Goal: Task Accomplishment & Management: Use online tool/utility

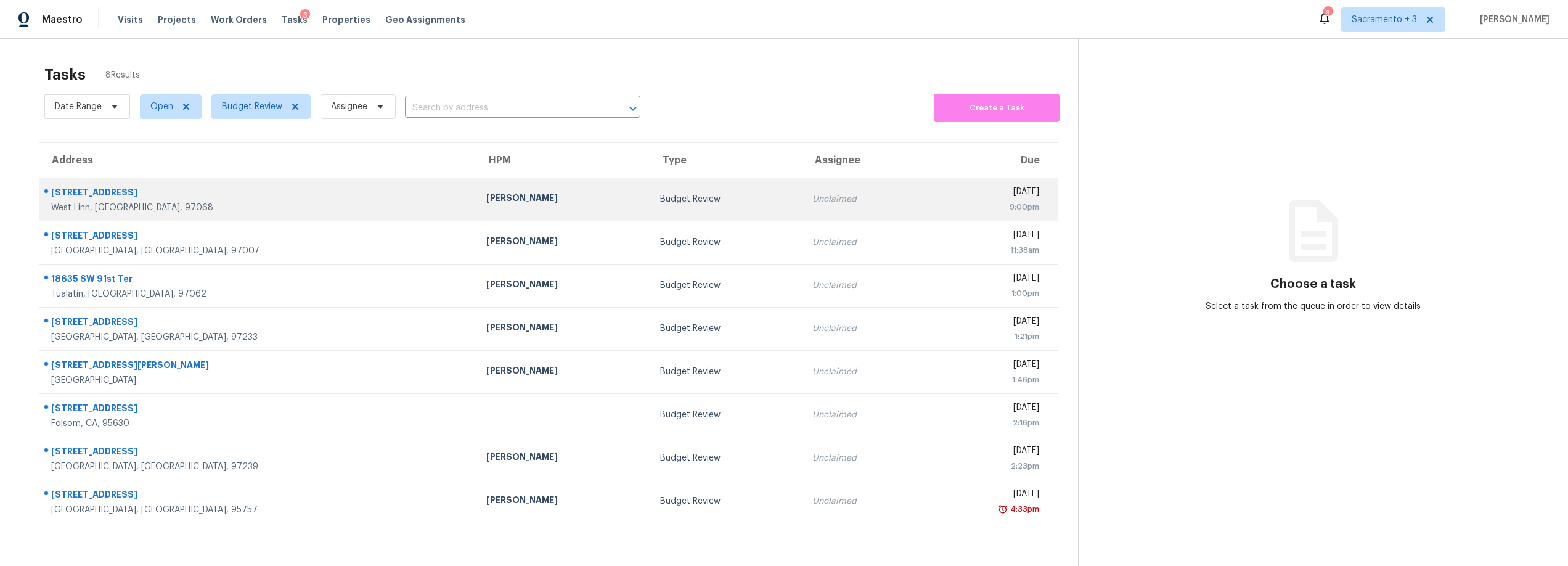
click at [114, 190] on div "18135 Arbor Ct" at bounding box center [259, 193] width 415 height 15
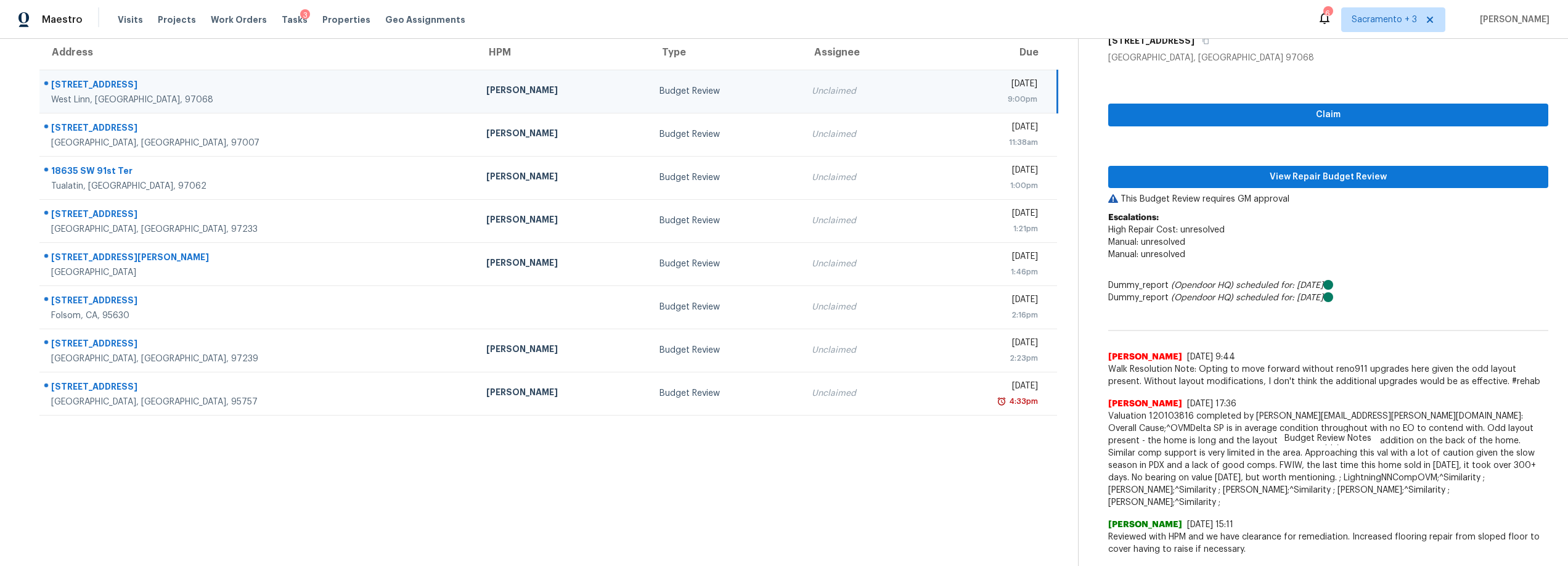
scroll to position [106, 0]
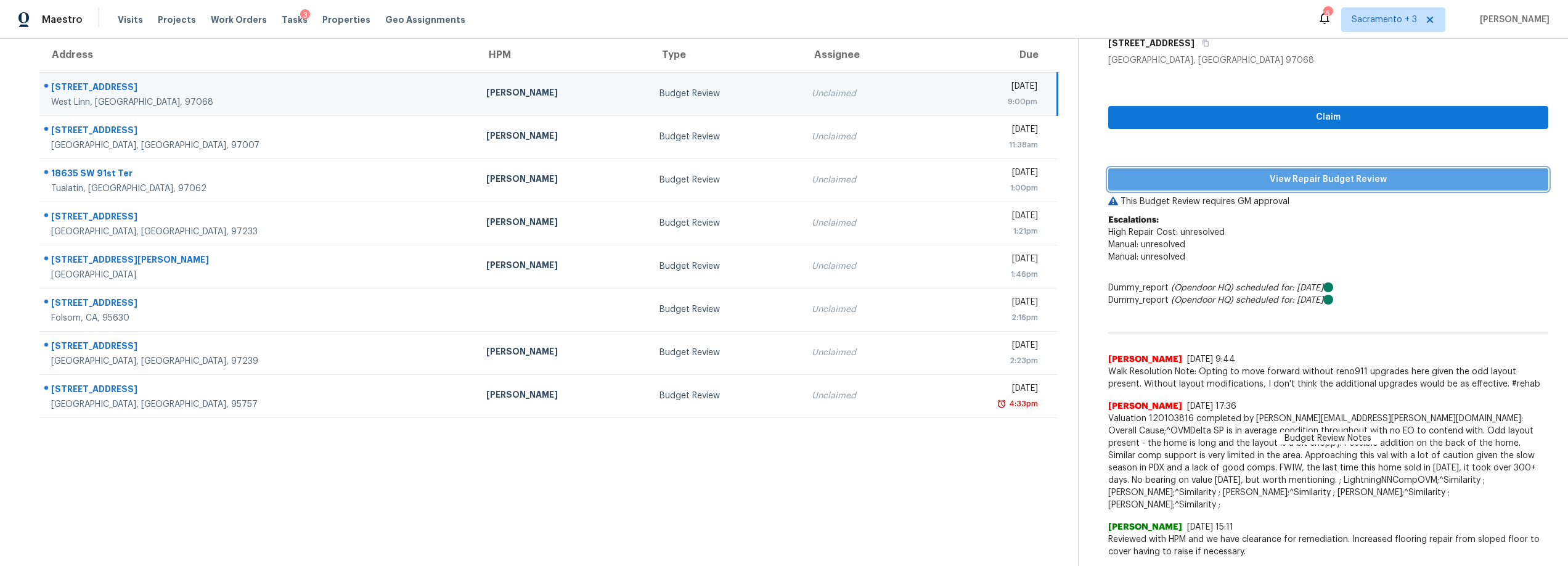
click at [1289, 180] on span "View Repair Budget Review" at bounding box center [1329, 179] width 421 height 15
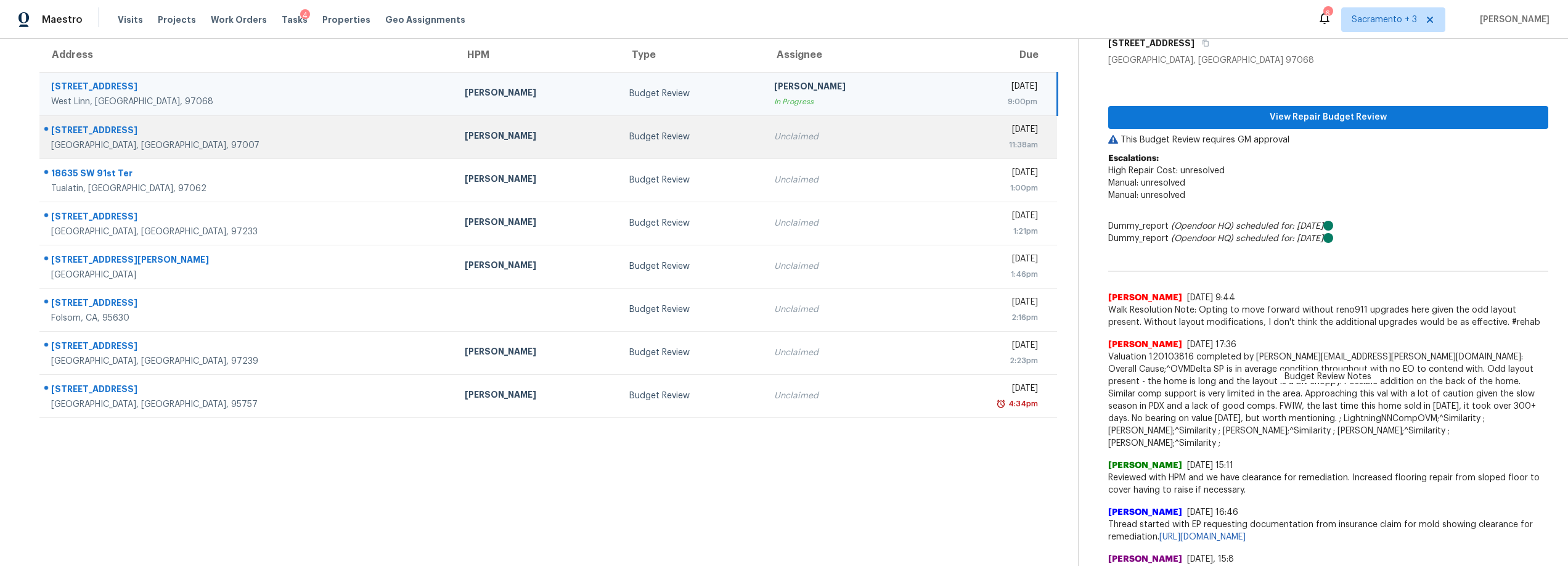
click at [130, 130] on div "7554 SW 205th Ter" at bounding box center [247, 131] width 394 height 15
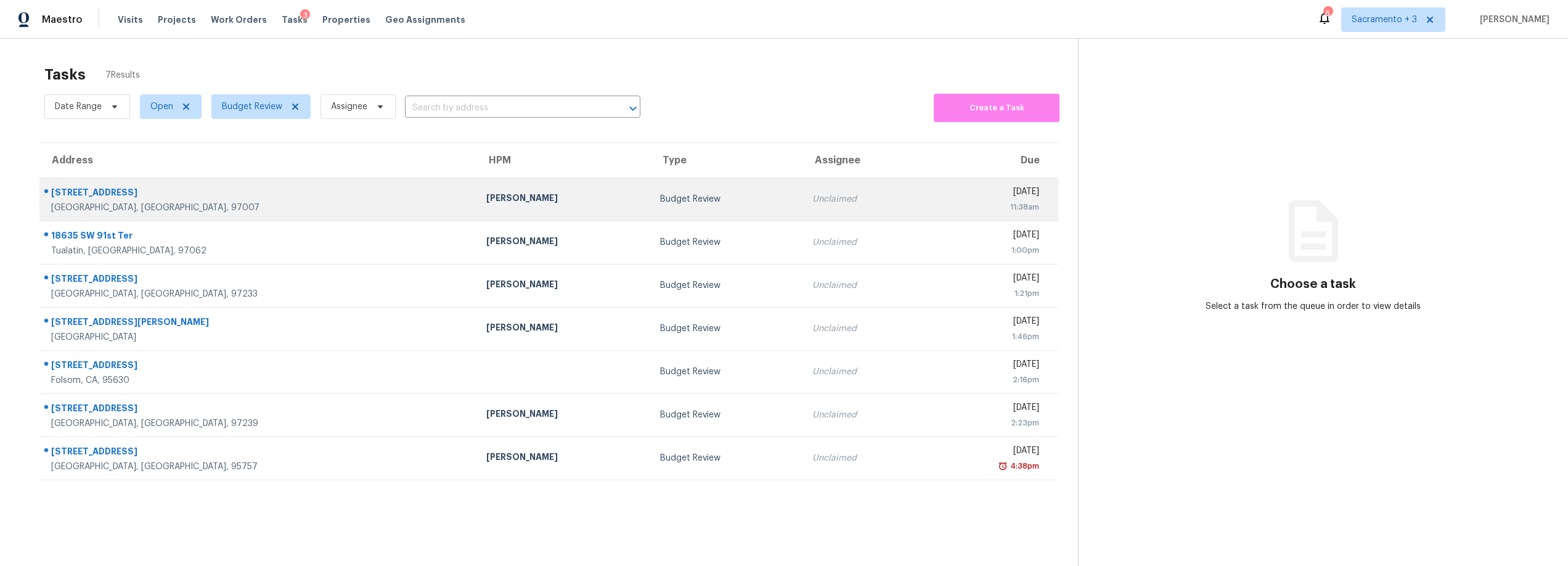
click at [97, 195] on div "[STREET_ADDRESS]" at bounding box center [259, 193] width 415 height 15
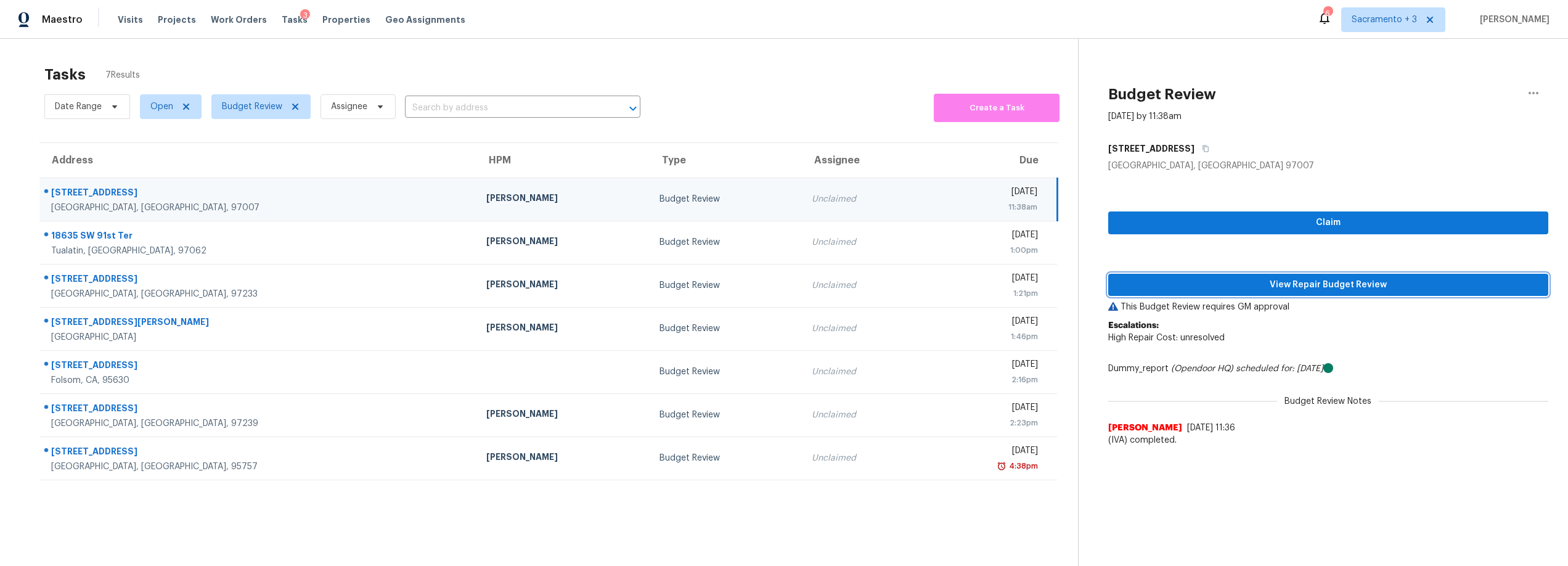
click at [1294, 289] on span "View Repair Budget Review" at bounding box center [1329, 285] width 421 height 15
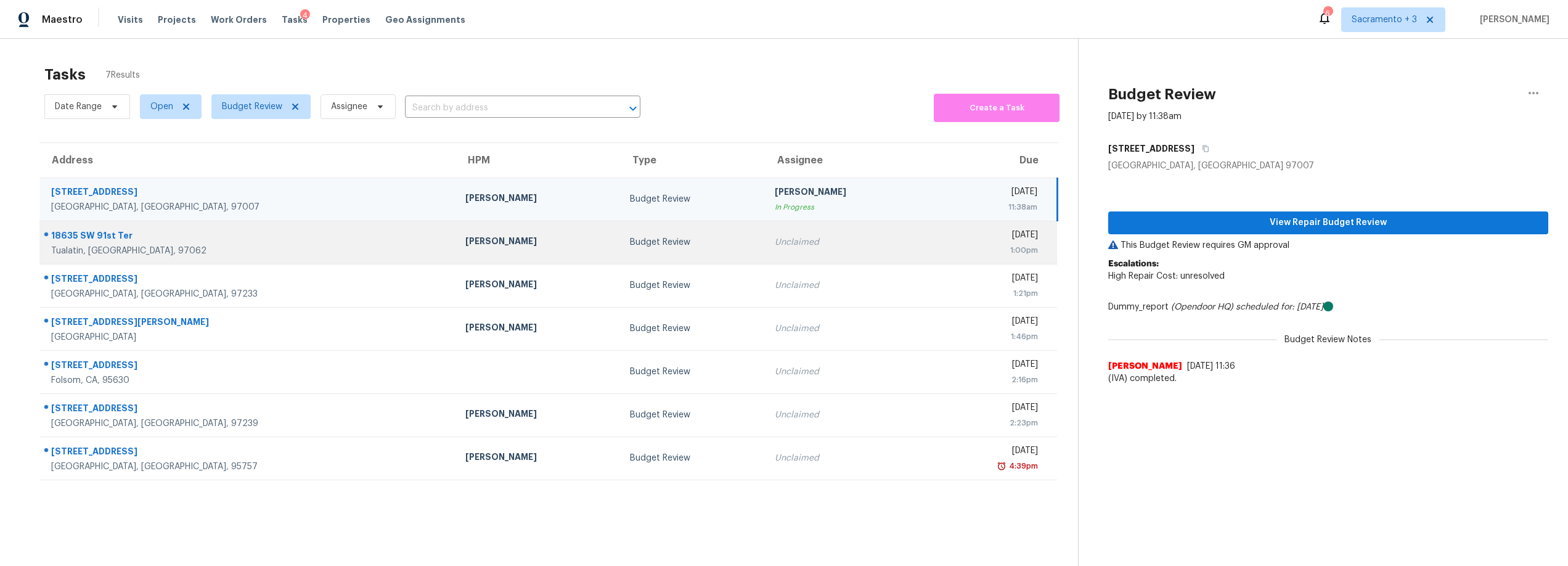
click at [85, 239] on div "18635 SW 91st Ter" at bounding box center [248, 236] width 395 height 15
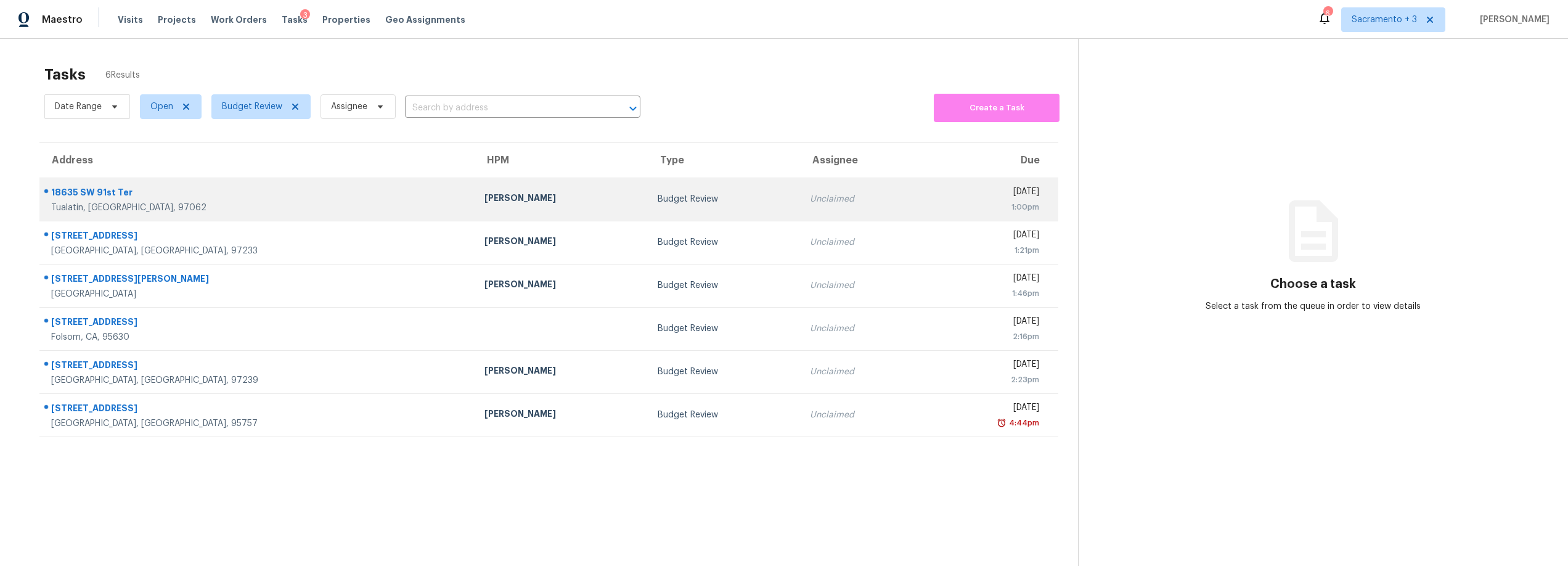
click at [114, 195] on div "18635 SW 91st Ter" at bounding box center [258, 193] width 414 height 15
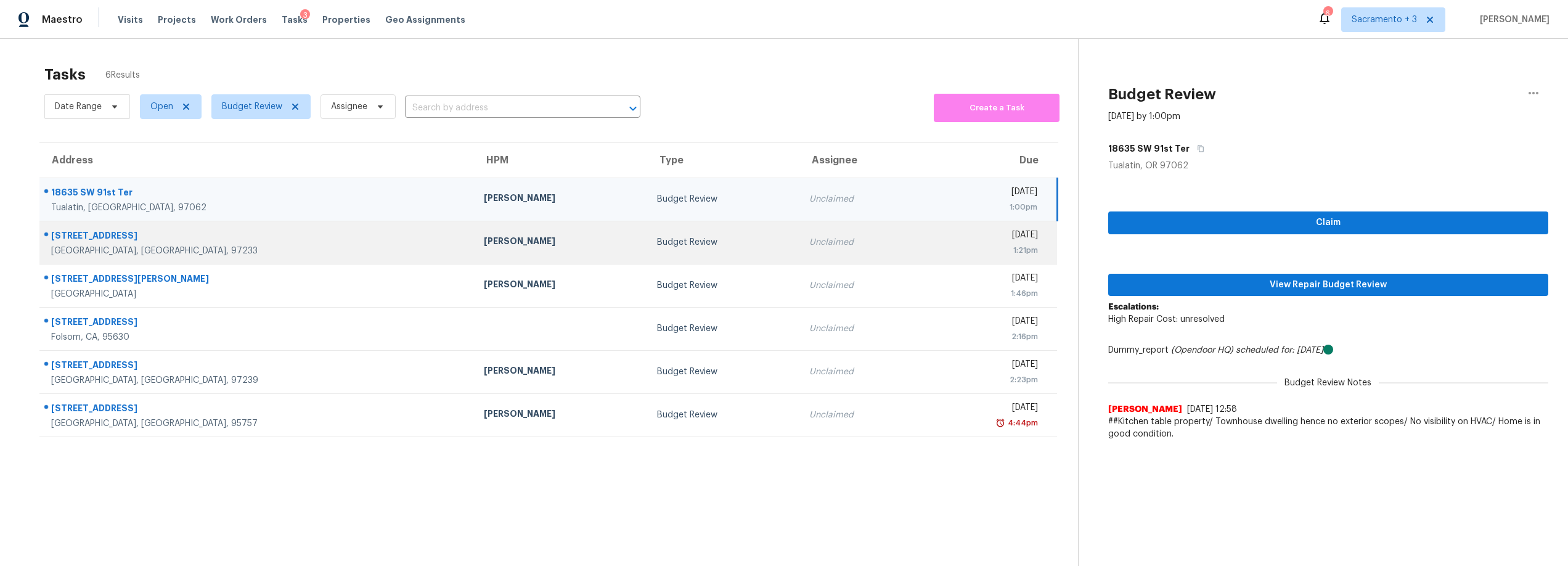
click at [115, 234] on div "12808 SE Madison St" at bounding box center [257, 236] width 413 height 15
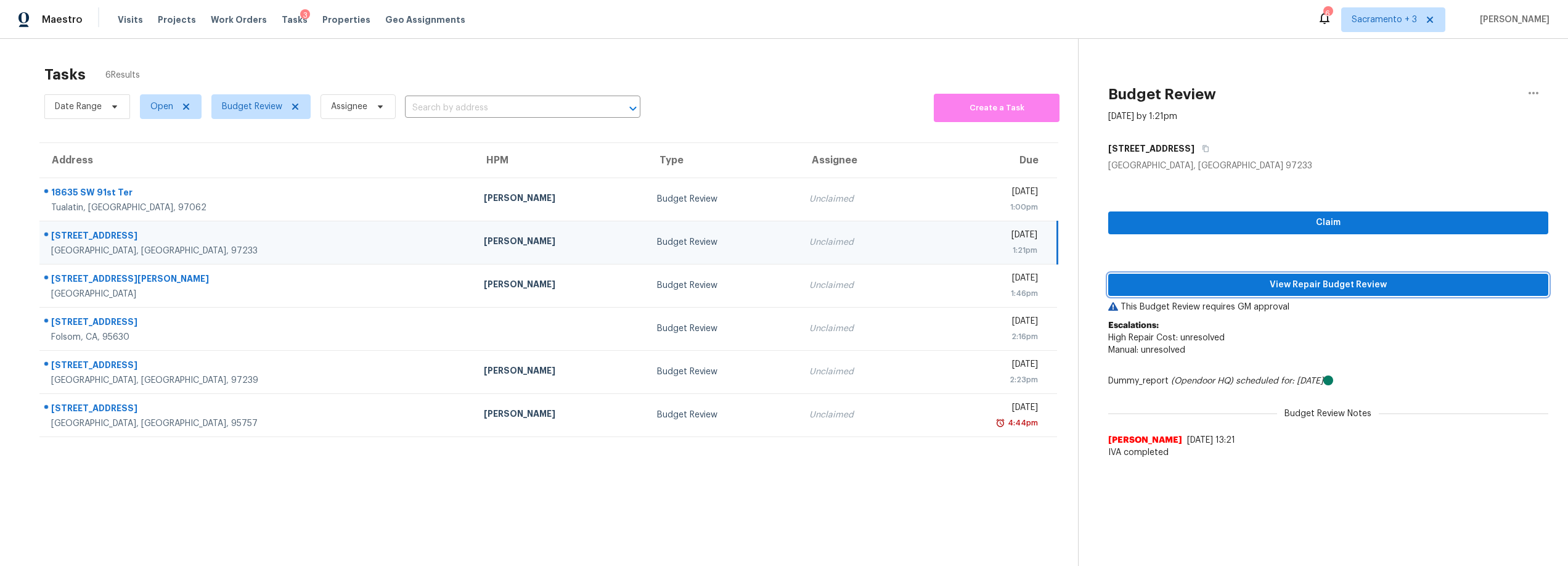
click at [1312, 283] on span "View Repair Budget Review" at bounding box center [1329, 285] width 421 height 15
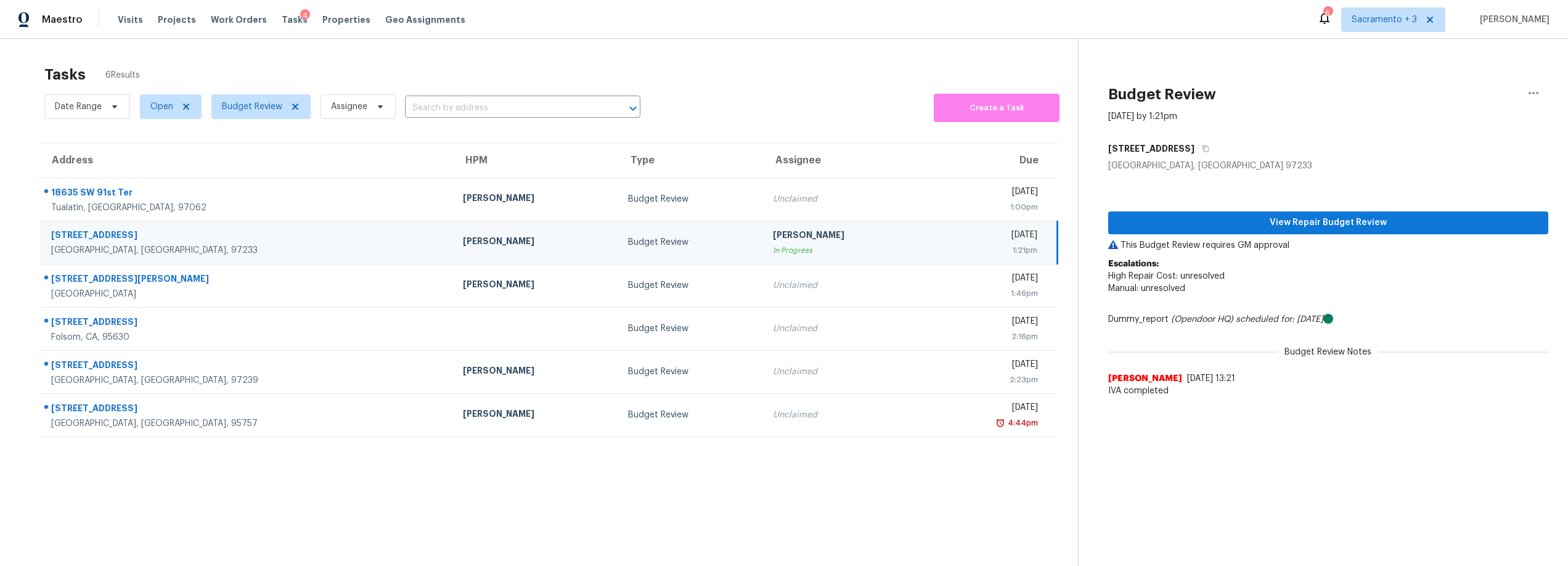
click at [111, 244] on div "Portland, OR, 97233" at bounding box center [247, 250] width 392 height 12
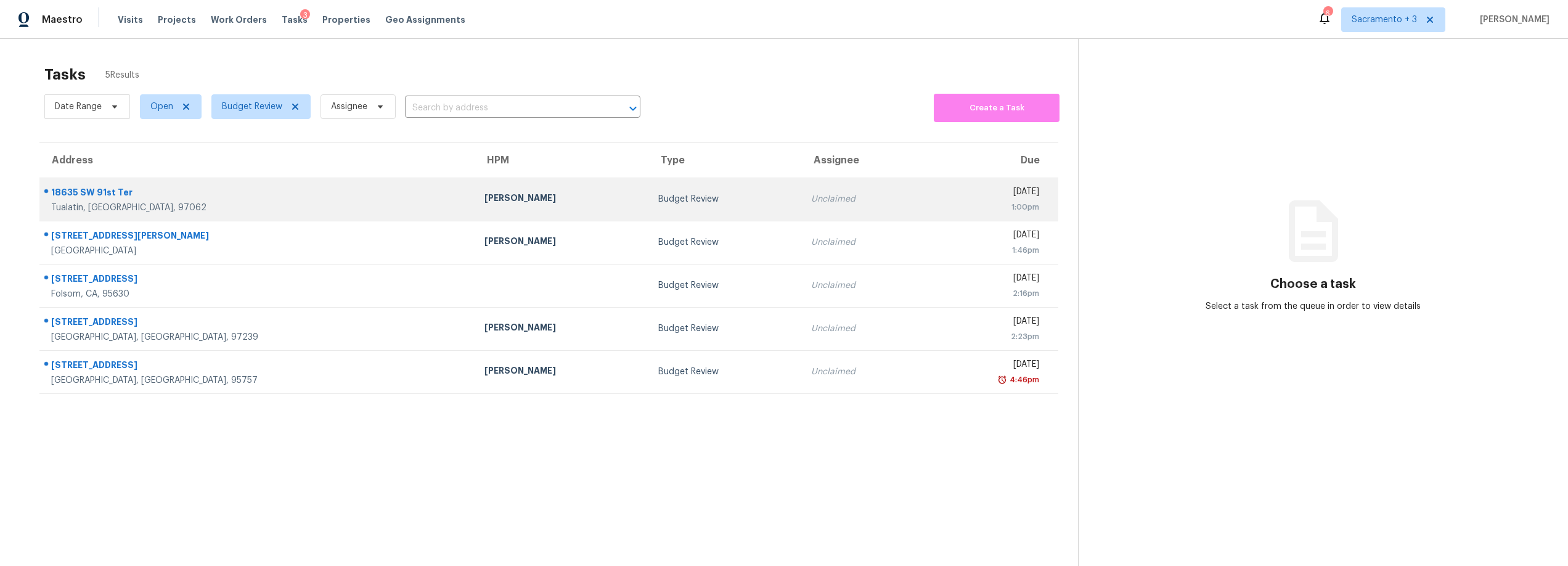
click at [91, 193] on div "18635 SW 91st Ter" at bounding box center [258, 193] width 414 height 15
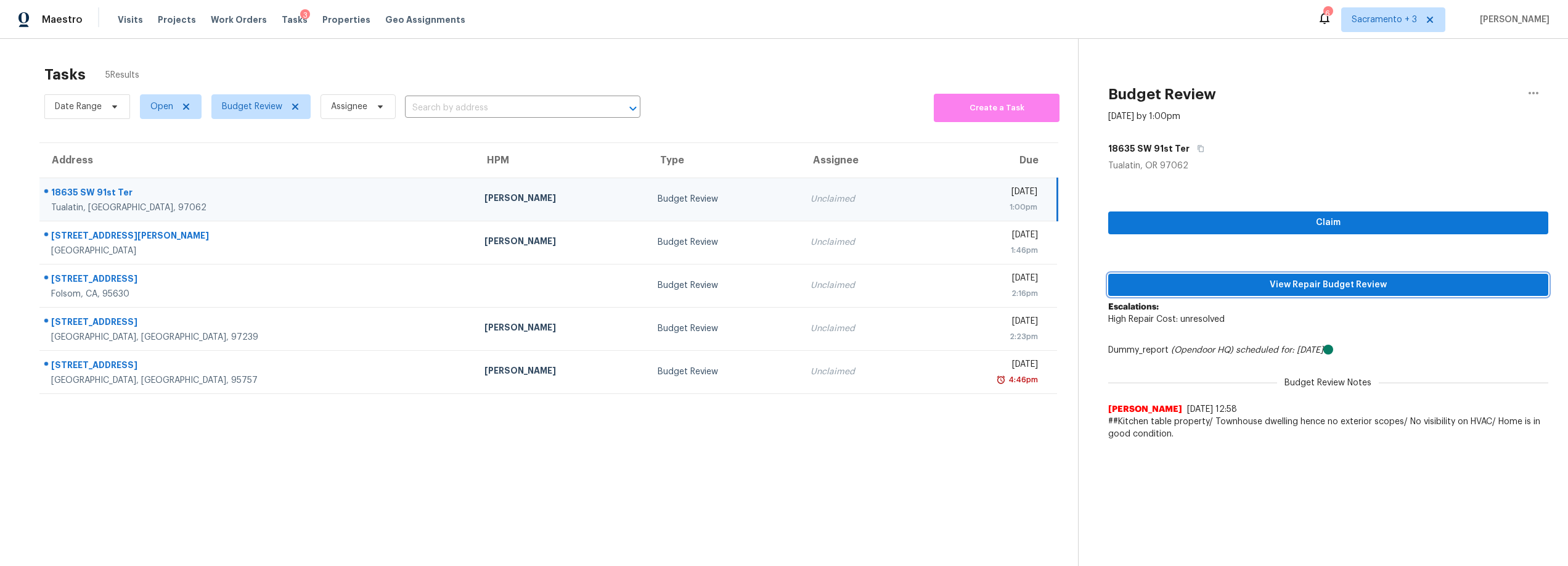
click at [1368, 287] on span "View Repair Budget Review" at bounding box center [1329, 285] width 421 height 15
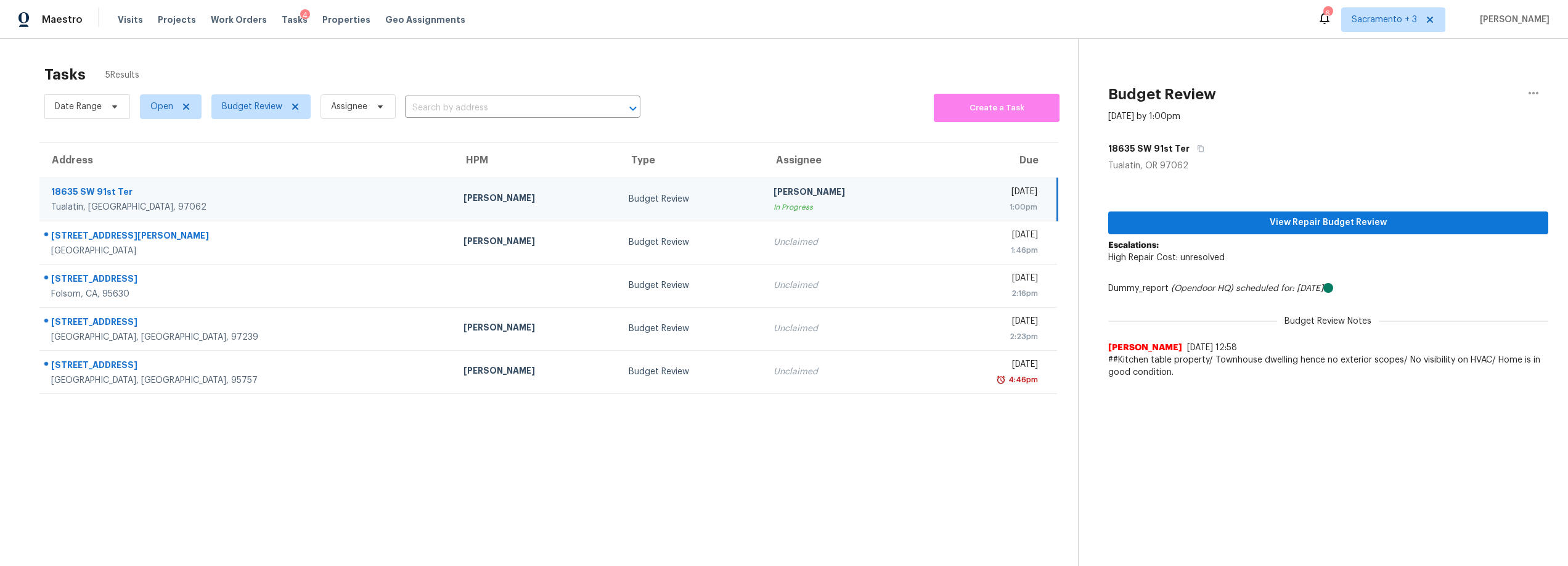
click at [146, 199] on div "18635 SW 91st Ter" at bounding box center [247, 193] width 393 height 15
click at [1313, 228] on span "View Repair Budget Review" at bounding box center [1329, 222] width 421 height 15
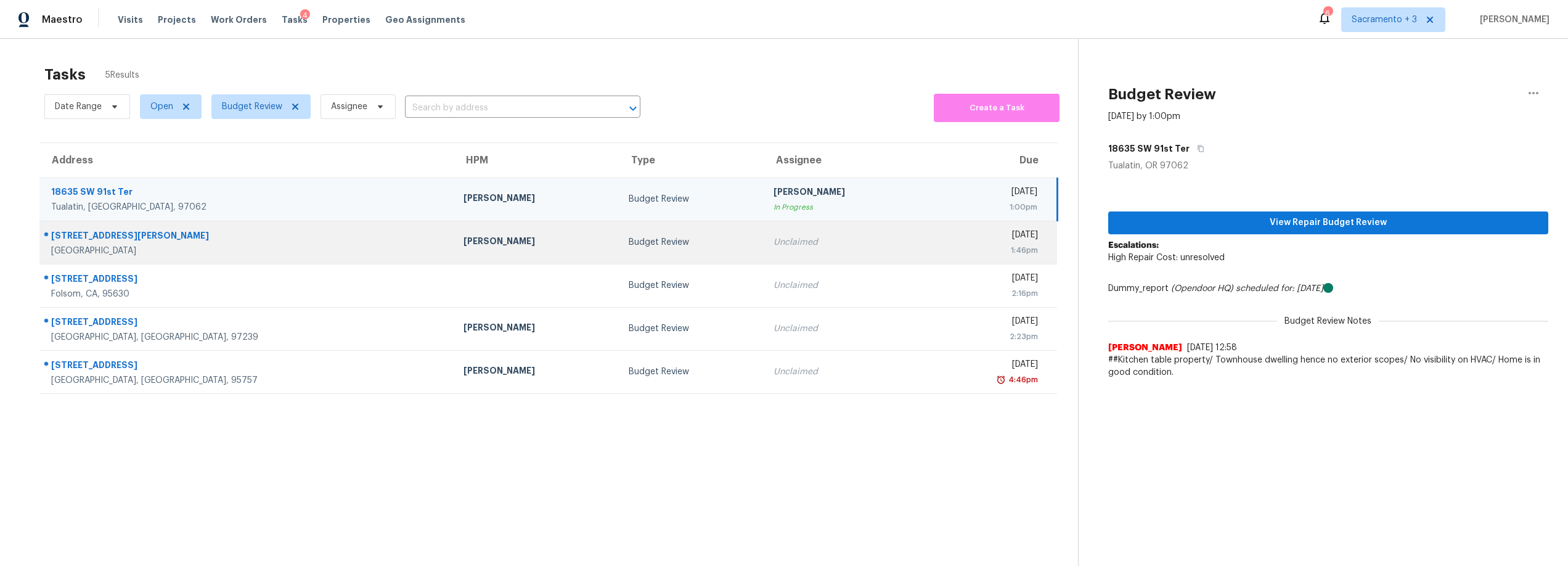
click at [93, 248] on div "[GEOGRAPHIC_DATA]" at bounding box center [247, 251] width 393 height 12
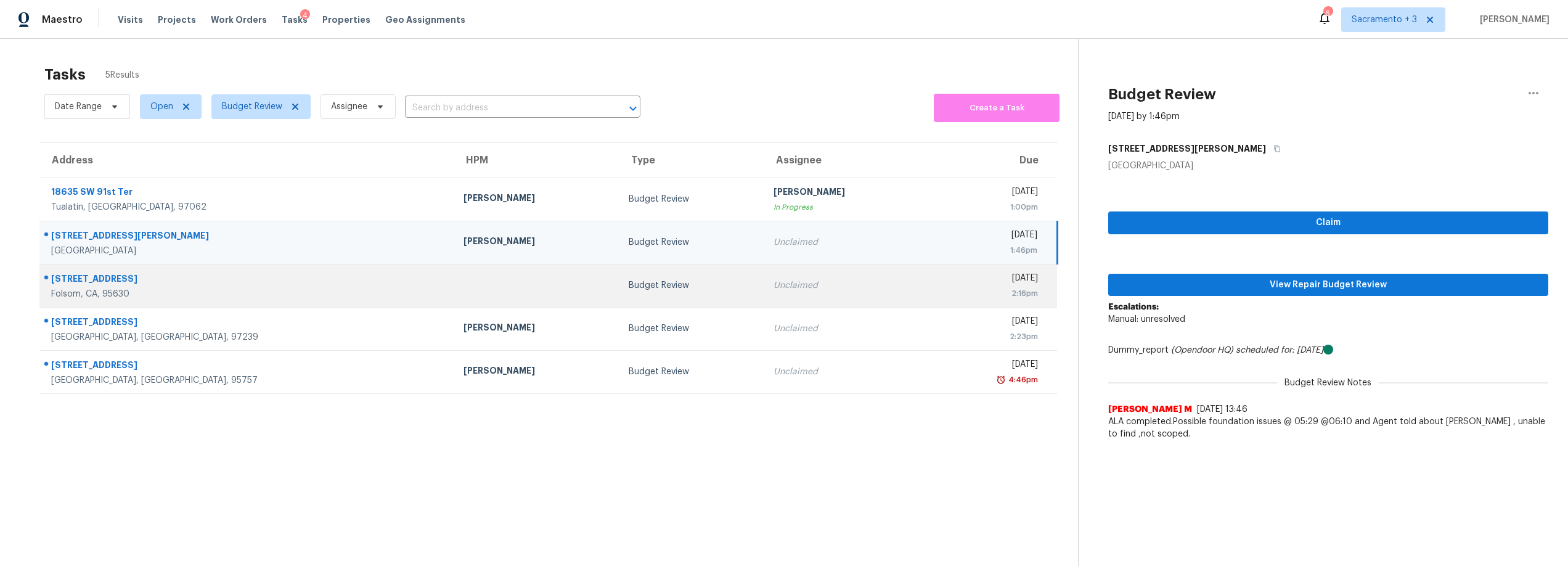
click at [114, 297] on div "Folsom, CA, 95630" at bounding box center [247, 294] width 393 height 12
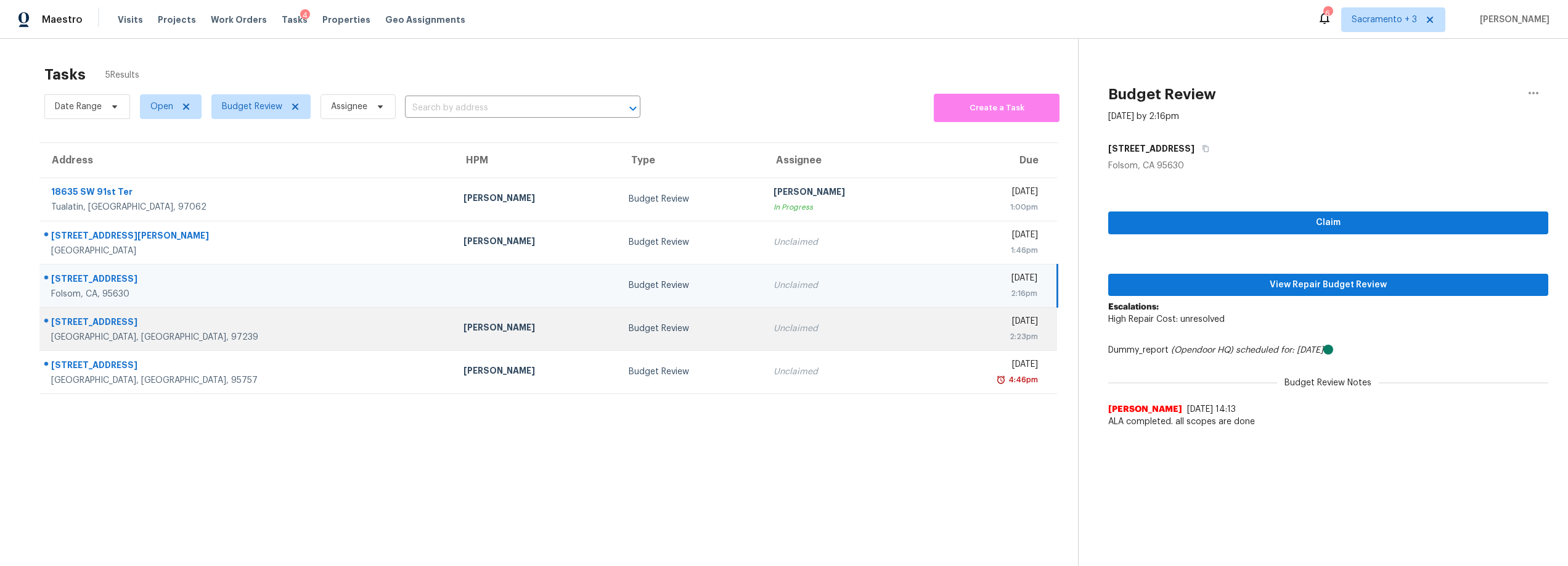
click at [114, 319] on div "4970 S Landing Dr Unit 301" at bounding box center [247, 323] width 393 height 15
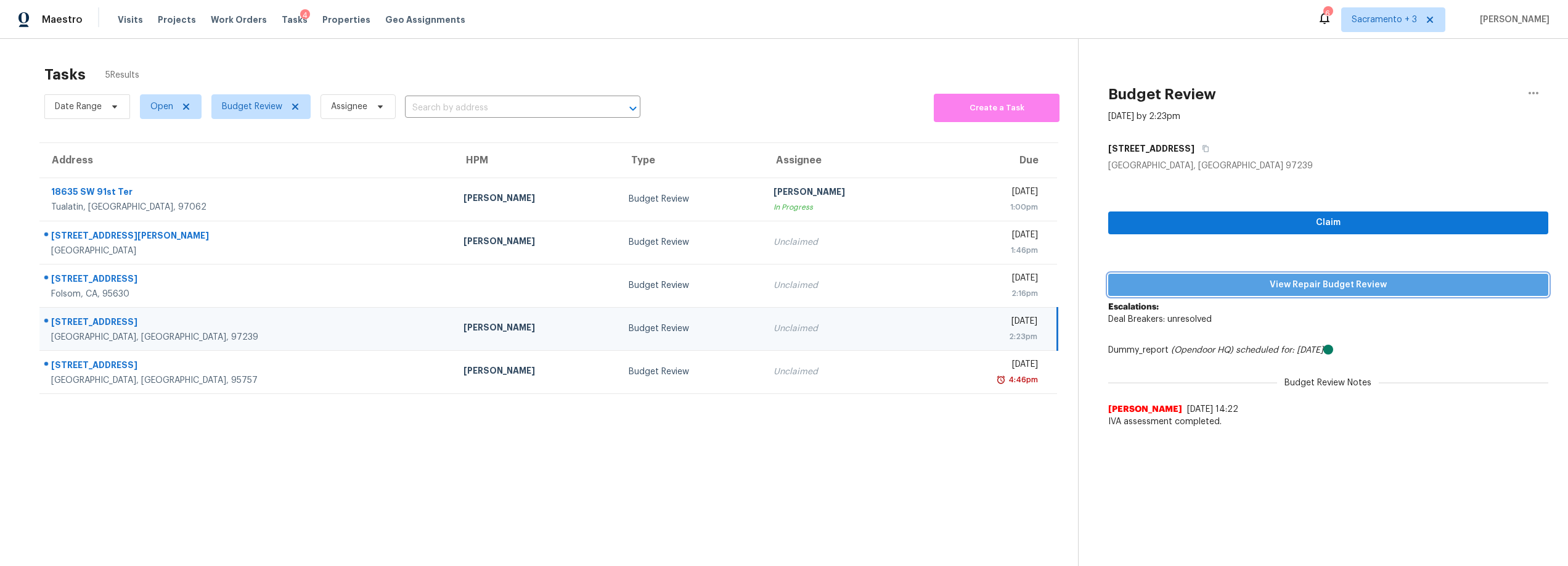
click at [1368, 283] on span "View Repair Budget Review" at bounding box center [1329, 285] width 421 height 15
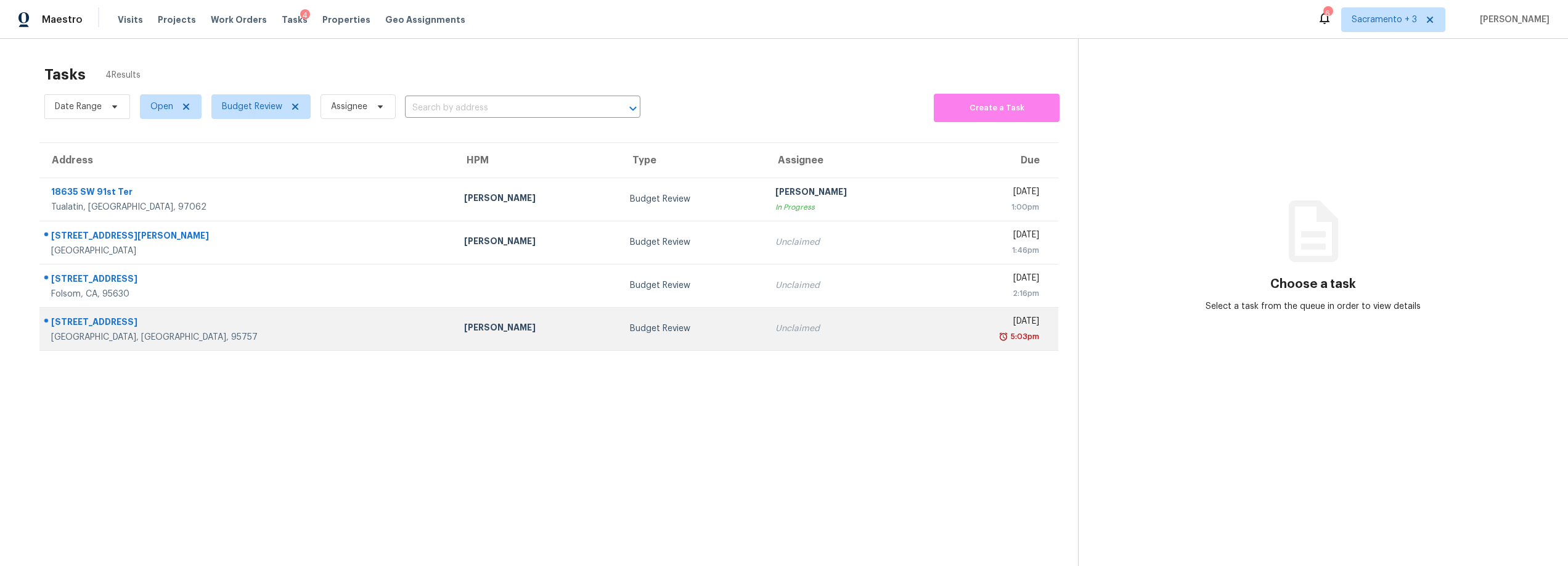
click at [97, 318] on div "[STREET_ADDRESS]" at bounding box center [247, 323] width 393 height 15
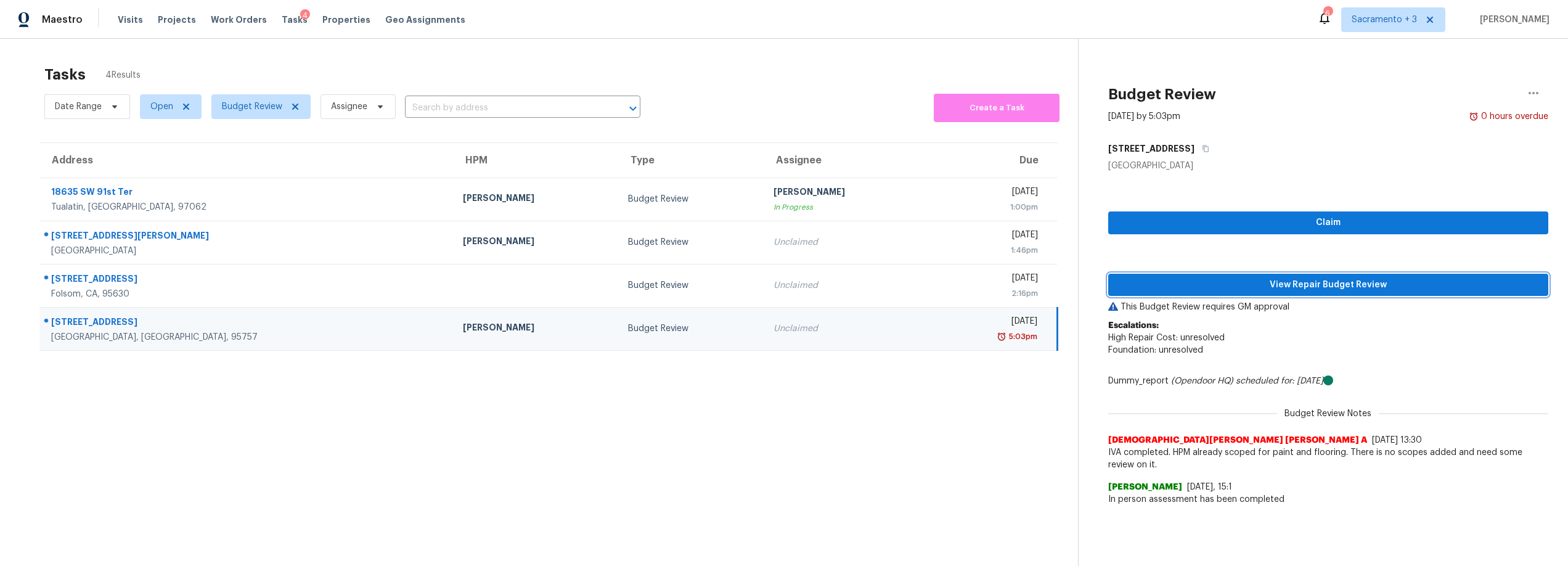
click at [1294, 278] on span "View Repair Budget Review" at bounding box center [1329, 285] width 421 height 15
